Goal: Task Accomplishment & Management: Manage account settings

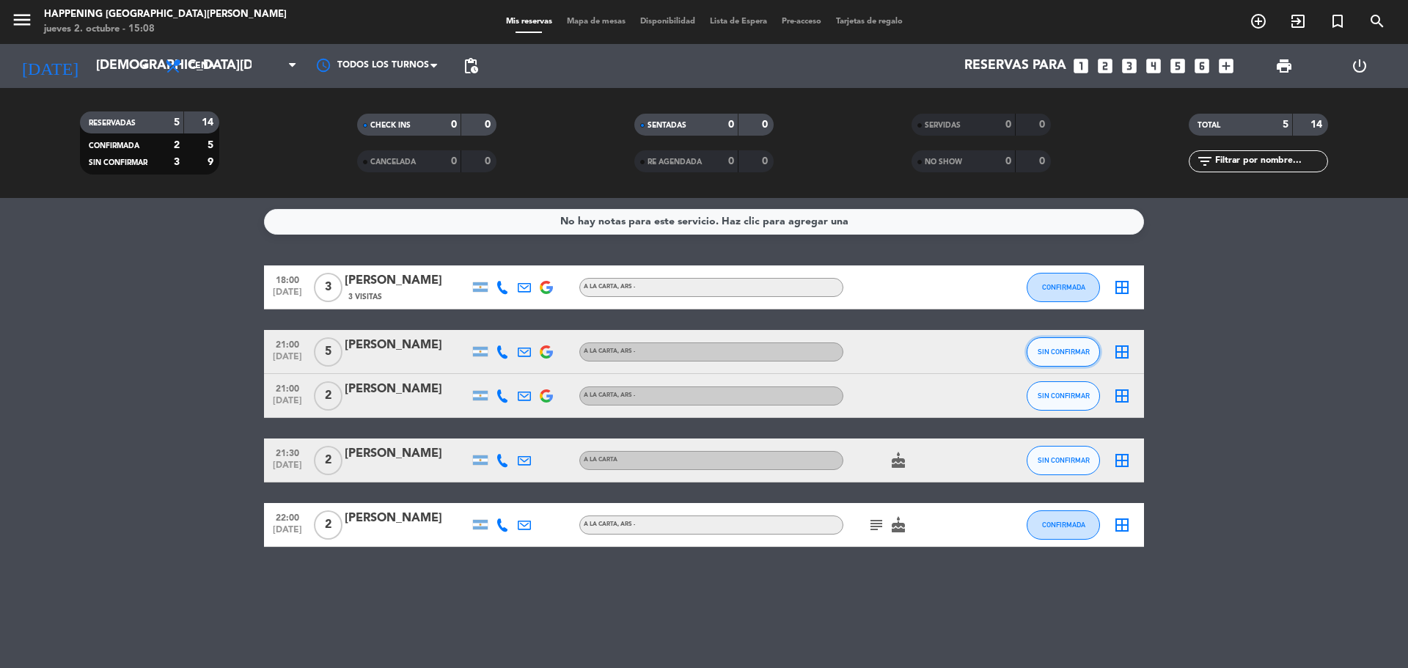
click at [1079, 361] on button "SIN CONFIRMAR" at bounding box center [1062, 351] width 73 height 29
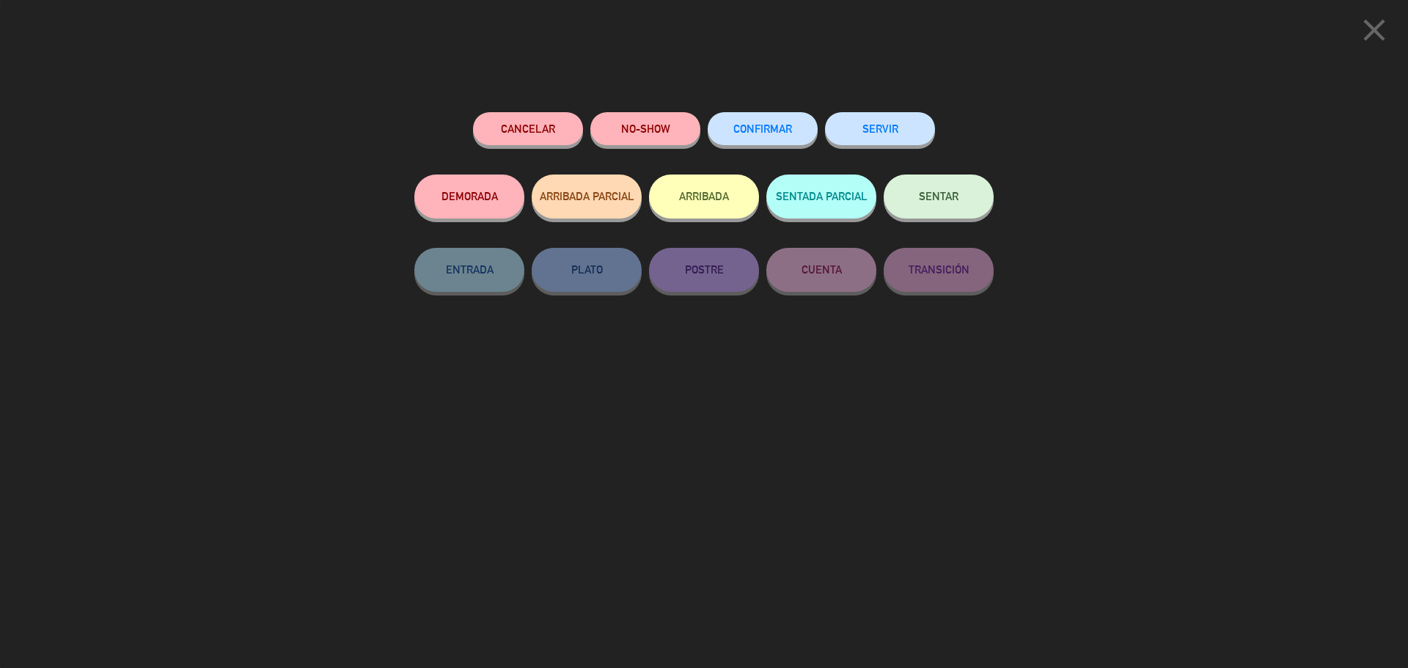
drag, startPoint x: 706, startPoint y: 93, endPoint x: 726, endPoint y: 128, distance: 39.7
click at [710, 101] on div "close Cancelar NO-SHOW CONFIRMAR SERVIR DEMORADA ARRIBADA PARCIAL ARRIBADA SENT…" at bounding box center [704, 334] width 1408 height 668
click at [726, 128] on button "CONFIRMAR" at bounding box center [762, 128] width 110 height 33
click at [772, 122] on button "CONFIRMAR" at bounding box center [762, 128] width 110 height 33
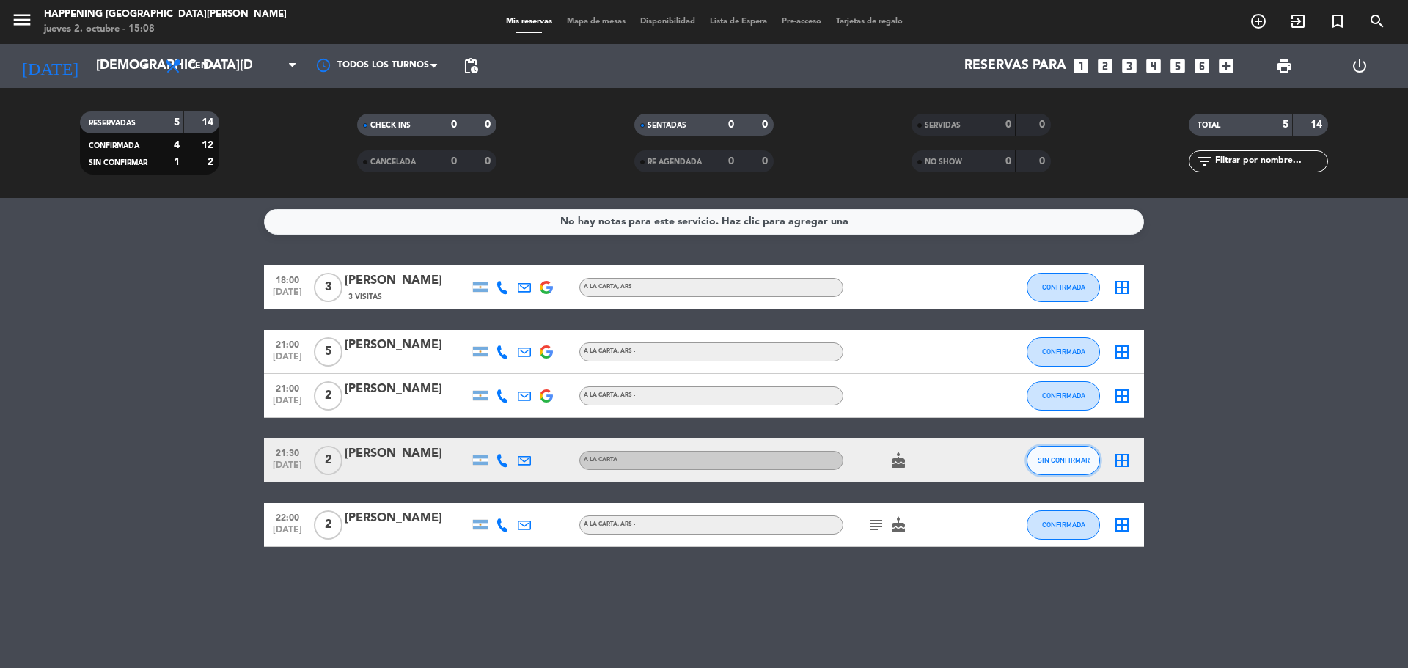
click at [1074, 468] on button "SIN CONFIRMAR" at bounding box center [1062, 460] width 73 height 29
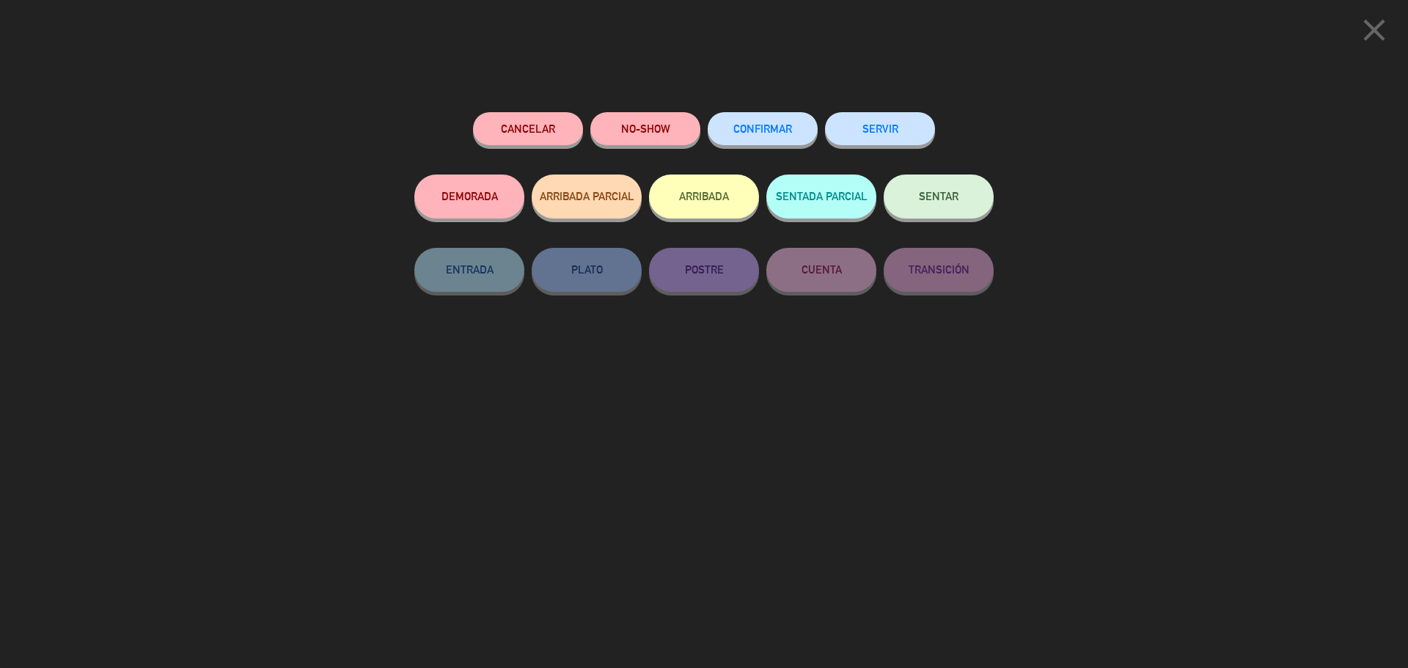
click at [779, 129] on span "CONFIRMAR" at bounding box center [762, 128] width 59 height 12
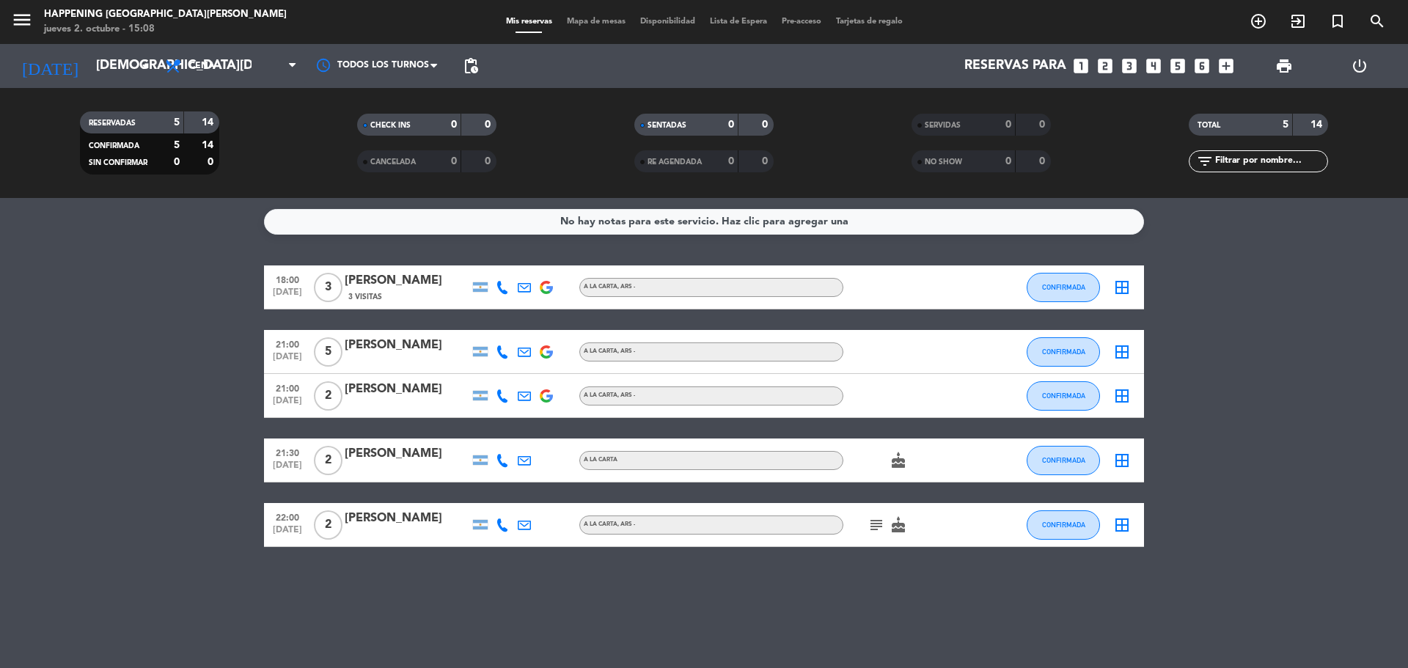
click at [869, 523] on icon "subject" at bounding box center [876, 525] width 18 height 18
click at [867, 559] on div "No hay notas para este servicio. Haz clic para agregar una 18:00 [DATE] 3 [PERS…" at bounding box center [704, 433] width 1408 height 470
click at [880, 523] on icon "subject" at bounding box center [876, 525] width 18 height 18
click at [864, 567] on div "No hay notas para este servicio. Haz clic para agregar una 18:00 [DATE] 3 [PERS…" at bounding box center [704, 433] width 1408 height 470
